Goal: Check status: Check status

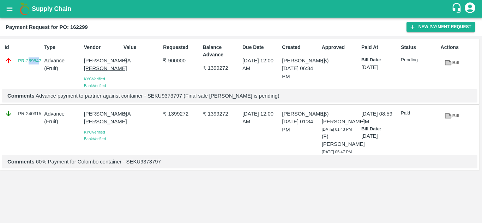
drag, startPoint x: 39, startPoint y: 65, endPoint x: 29, endPoint y: 63, distance: 11.1
click at [29, 63] on div "Id PR-259847" at bounding box center [21, 65] width 39 height 48
drag, startPoint x: 42, startPoint y: 64, endPoint x: 33, endPoint y: 62, distance: 9.5
click at [33, 62] on div "Id PR-259847 Type Advance ( Fruit ) Vendor Mohammad Razaur Rahman KYC Verified …" at bounding box center [239, 72] width 479 height 66
click at [39, 67] on div "Id PR-259847" at bounding box center [21, 65] width 39 height 48
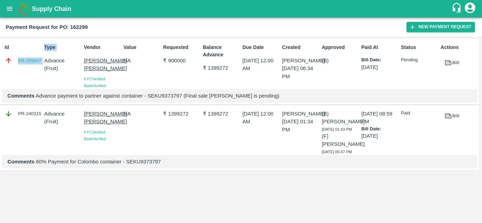
drag, startPoint x: 17, startPoint y: 61, endPoint x: 43, endPoint y: 65, distance: 26.4
click at [43, 65] on div "Id PR-259847 Type Advance ( Fruit ) Vendor Mohammad Razaur Rahman KYC Verified …" at bounding box center [239, 72] width 479 height 66
copy link "PR-259847"
click at [75, 26] on b "Payment Request for PO: 162299" at bounding box center [47, 27] width 82 height 6
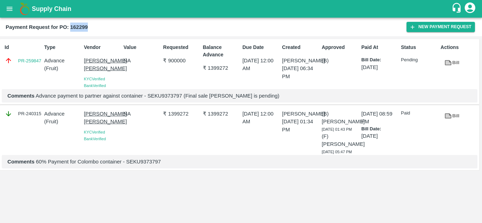
copy b "162299"
click at [161, 100] on p "Comments Advance payment to partner against container - SEKU9373797 (Final sale…" at bounding box center [239, 96] width 464 height 8
copy p "SEKU9373797"
click at [32, 61] on link "PR-259847" at bounding box center [29, 60] width 23 height 7
